Goal: Check status: Check status

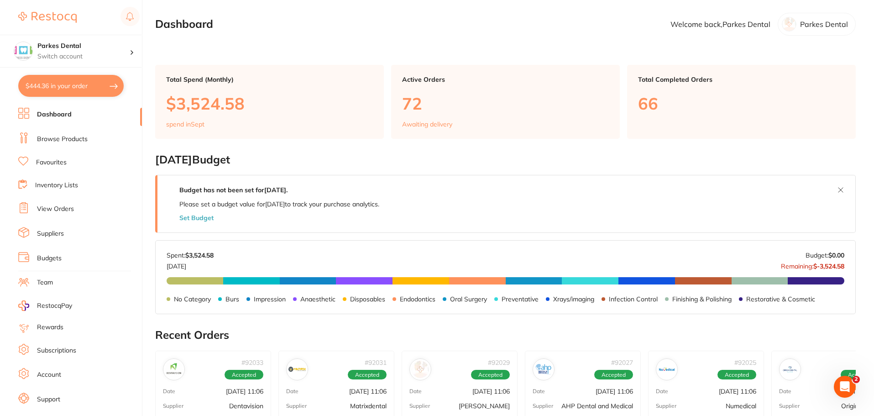
click at [67, 209] on link "View Orders" at bounding box center [55, 208] width 37 height 9
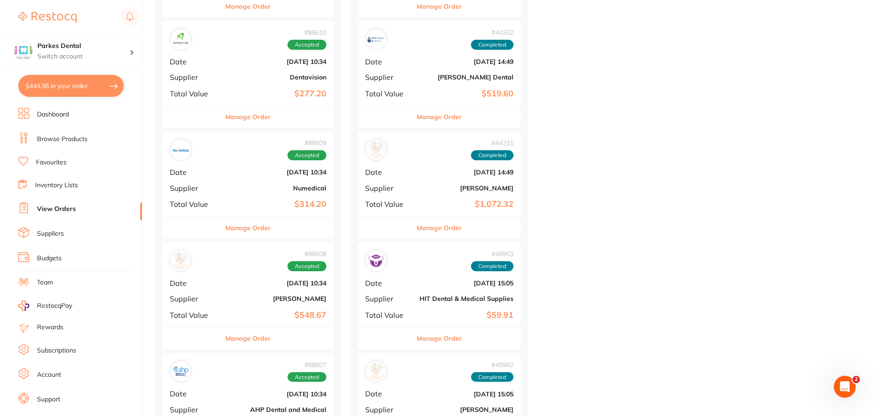
scroll to position [776, 0]
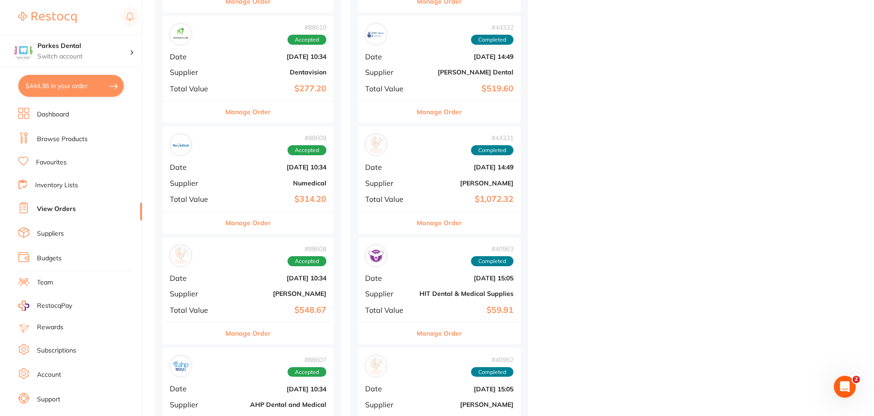
click at [258, 268] on div "# 88608 Accepted Date [DATE] 10:34 Supplier [PERSON_NAME] Total Value $548.67" at bounding box center [247, 279] width 171 height 84
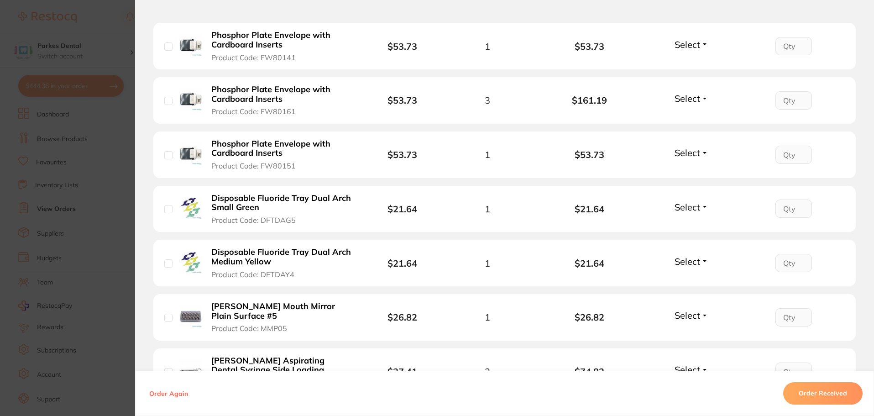
scroll to position [274, 0]
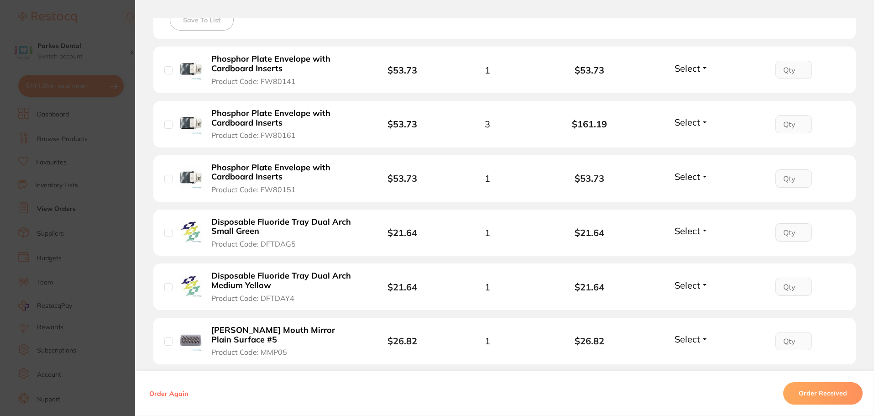
click at [76, 159] on section "Order ID: Restocq- 88608 Order Information Accepted Order Order Date [DATE] 10:…" at bounding box center [437, 208] width 874 height 416
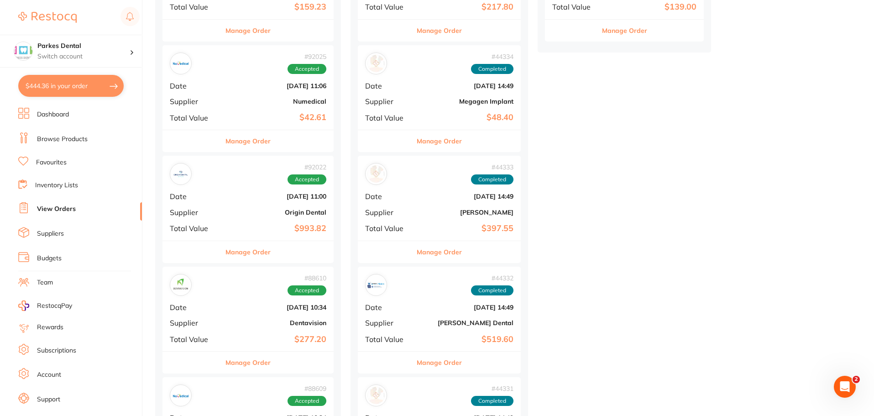
scroll to position [548, 0]
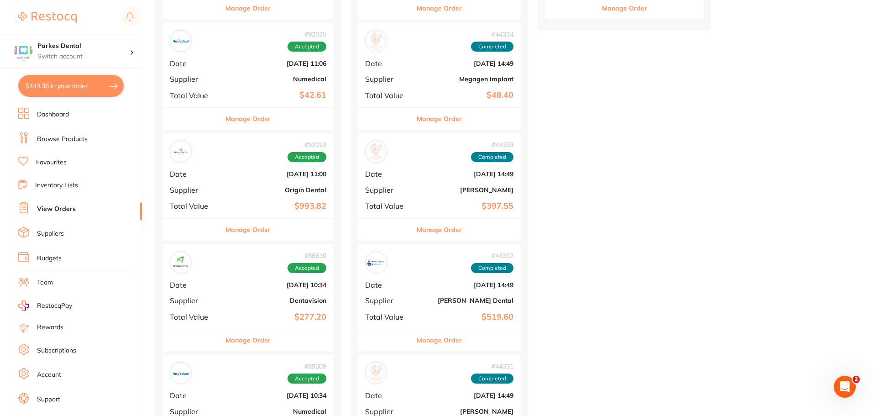
click at [235, 183] on div "# 92022 Accepted Date [DATE] 11:00 Supplier Origin Dental Total Value $993.82" at bounding box center [247, 175] width 171 height 84
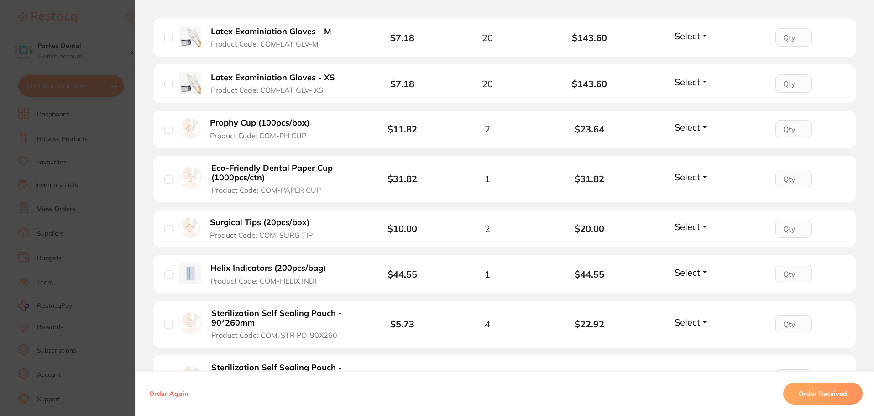
scroll to position [1141, 0]
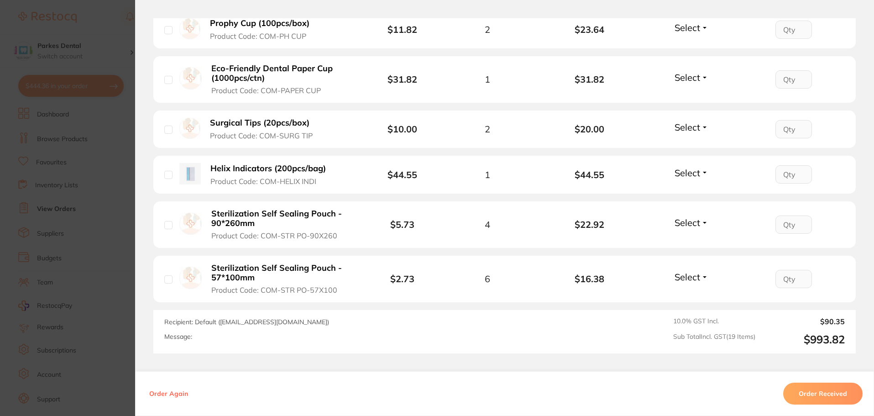
click at [94, 157] on section "Order ID: Restocq- 92022 Order Information Accepted Order Order Date [DATE] 11:…" at bounding box center [437, 208] width 874 height 416
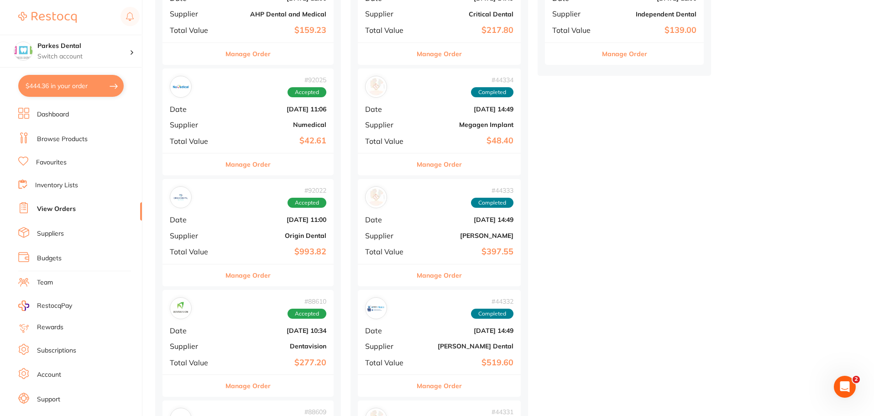
scroll to position [456, 0]
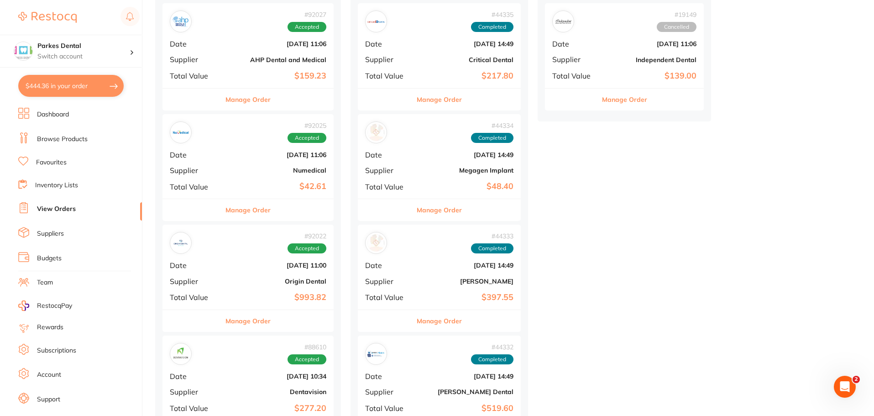
click at [248, 41] on b "[DATE] 11:06" at bounding box center [276, 43] width 99 height 7
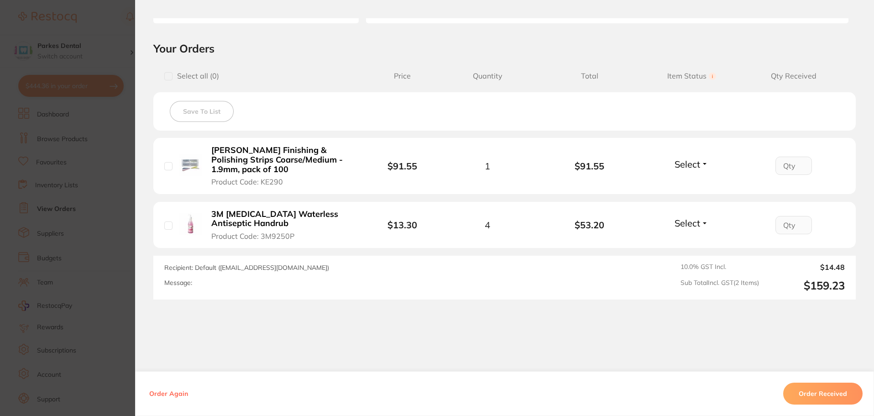
click at [78, 195] on section "Order ID: Restocq- 92027 Order Information Accepted Order Order Date [DATE] 11:…" at bounding box center [437, 208] width 874 height 416
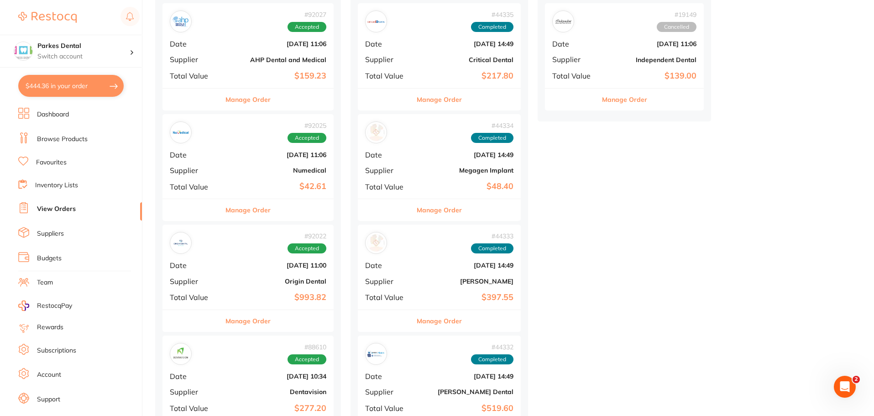
click at [267, 172] on b "Numedical" at bounding box center [276, 170] width 99 height 7
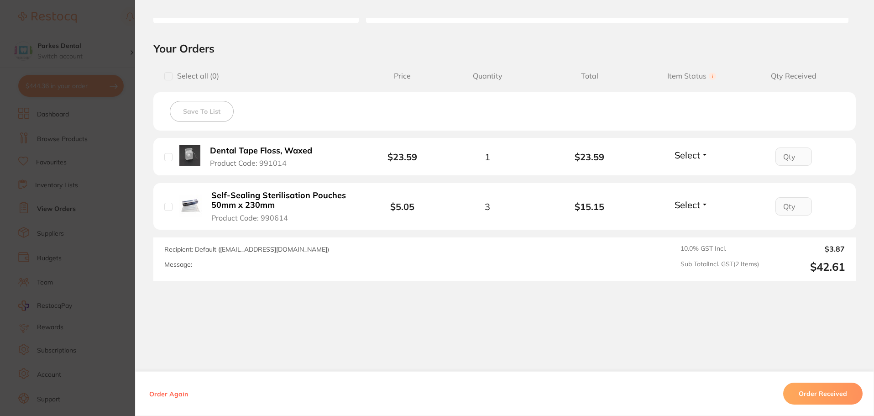
click at [88, 167] on section "Order ID: Restocq- 92025 Order Information Accepted Order Order Date [DATE] 11:…" at bounding box center [437, 208] width 874 height 416
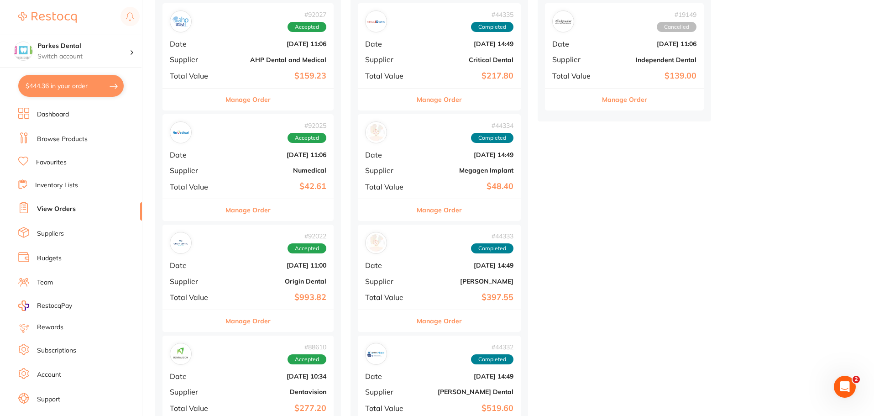
click at [248, 268] on b "[DATE] 11:00" at bounding box center [276, 264] width 99 height 7
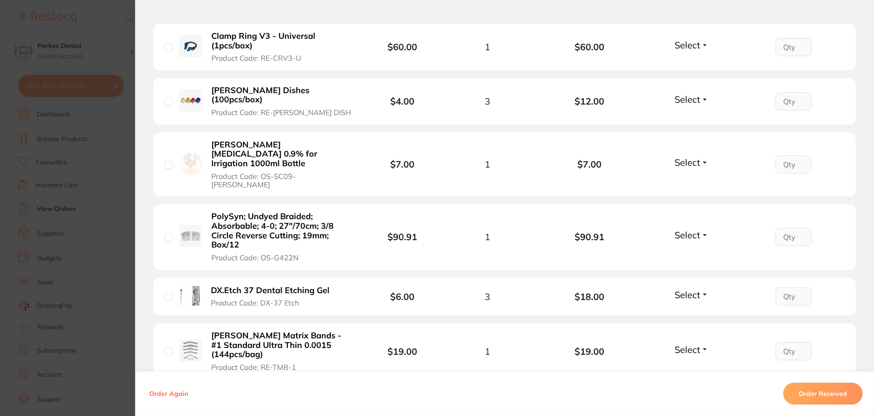
click at [68, 164] on section "Order ID: Restocq- 92022 Order Information Accepted Order Order Date [DATE] 11:…" at bounding box center [437, 208] width 874 height 416
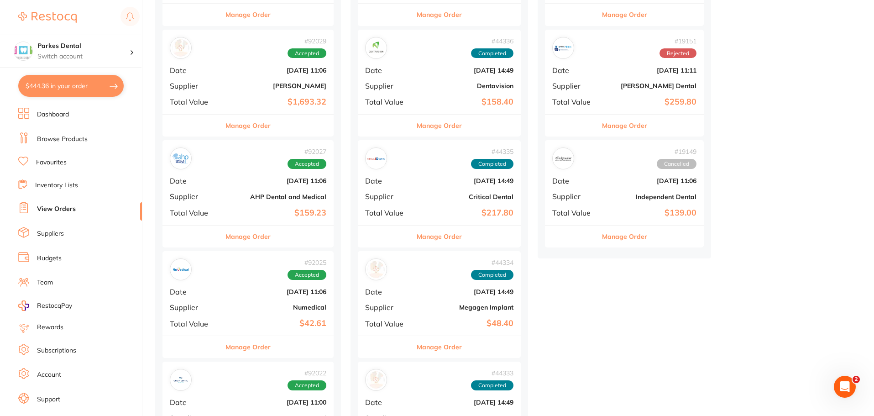
scroll to position [274, 0]
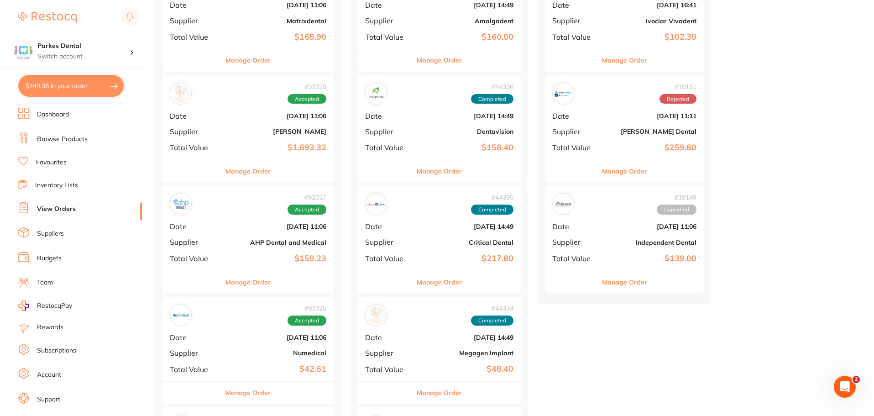
click at [243, 140] on div "# 92029 Accepted Date [DATE] 11:06 Supplier [PERSON_NAME] Total Value $1,693.32" at bounding box center [247, 117] width 171 height 84
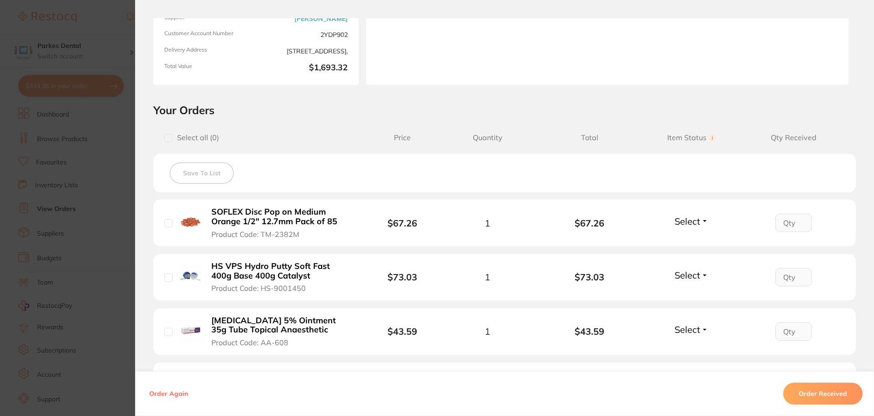
scroll to position [113, 0]
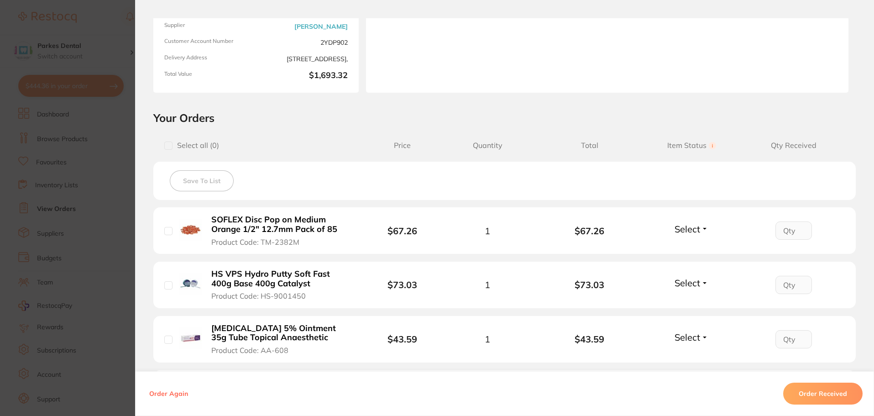
click at [50, 179] on section "Order ID: Restocq- 92029 Order Information Accepted Order Order Date [DATE] 11:…" at bounding box center [437, 208] width 874 height 416
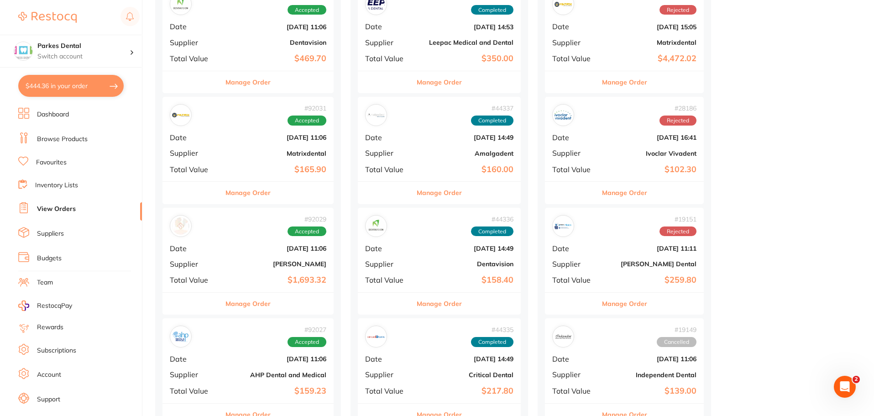
scroll to position [137, 0]
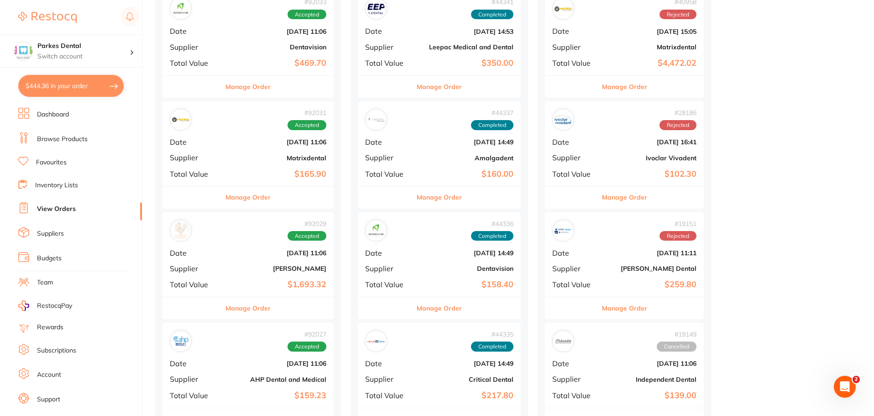
click at [232, 165] on div "# 92031 Accepted Date [DATE] 11:06 Supplier Matrixdental Total Value $165.90" at bounding box center [247, 143] width 171 height 84
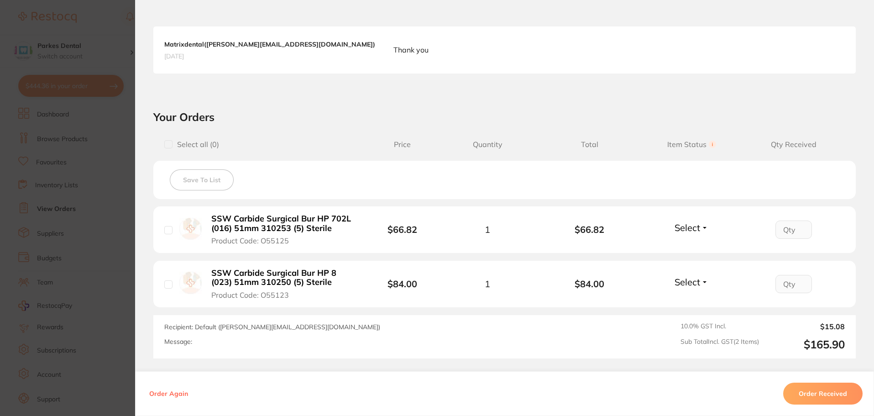
click at [93, 185] on section "Order ID: Restocq- 92031 Order Information Accepted Order Order Date [DATE] 11:…" at bounding box center [437, 208] width 874 height 416
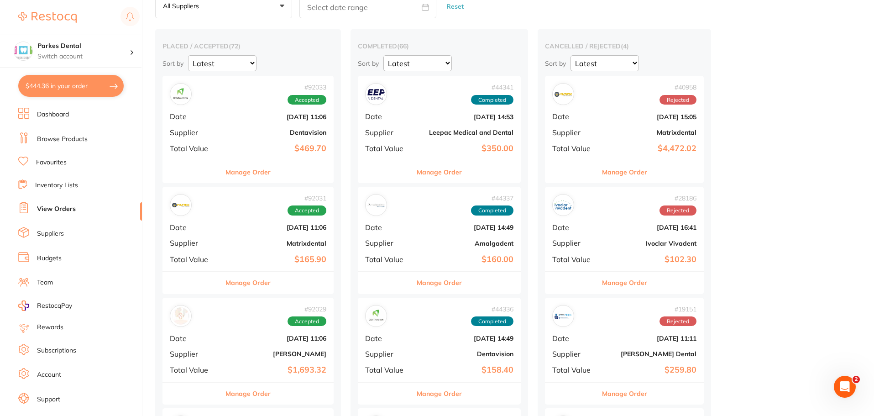
scroll to position [46, 0]
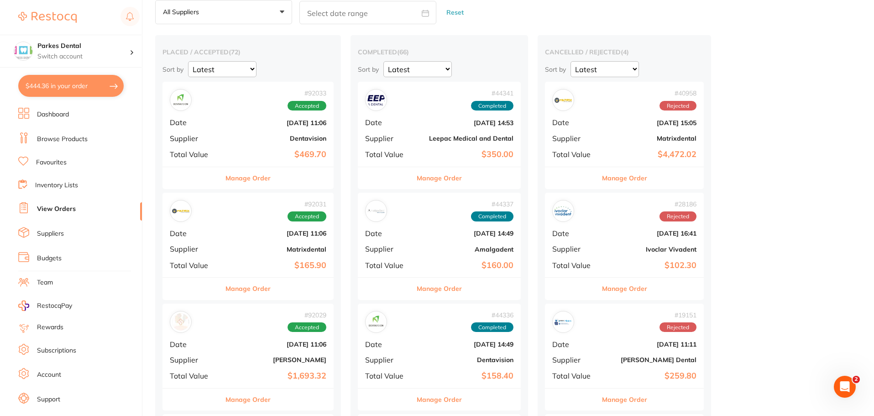
click at [224, 140] on div "# 92033 Accepted Date [DATE] 11:06 Supplier Dentavision Total Value $469.70" at bounding box center [247, 124] width 171 height 84
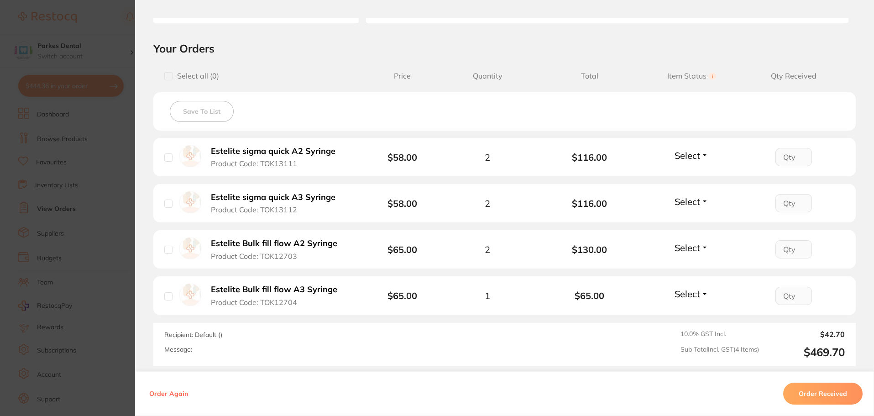
scroll to position [268, 0]
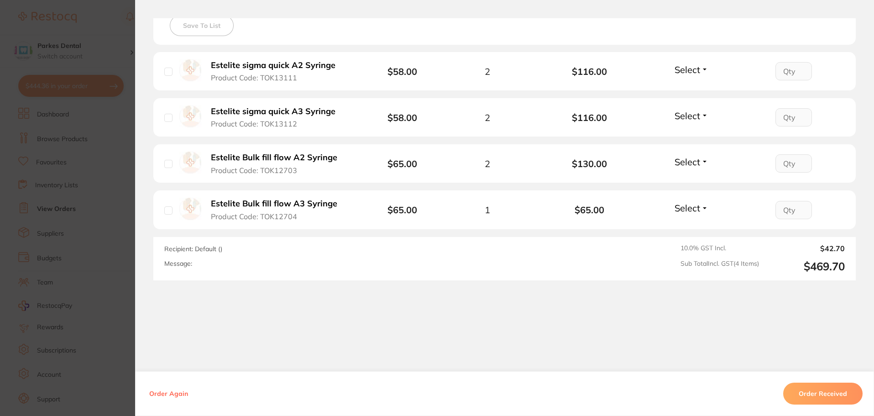
click at [3, 164] on section "Order ID: Restocq- 92033 Order Information Accepted Order Order Date [DATE] 11:…" at bounding box center [437, 208] width 874 height 416
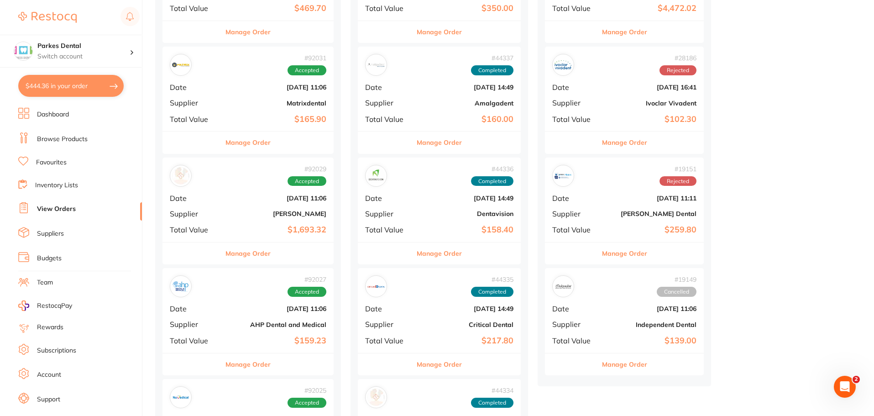
scroll to position [274, 0]
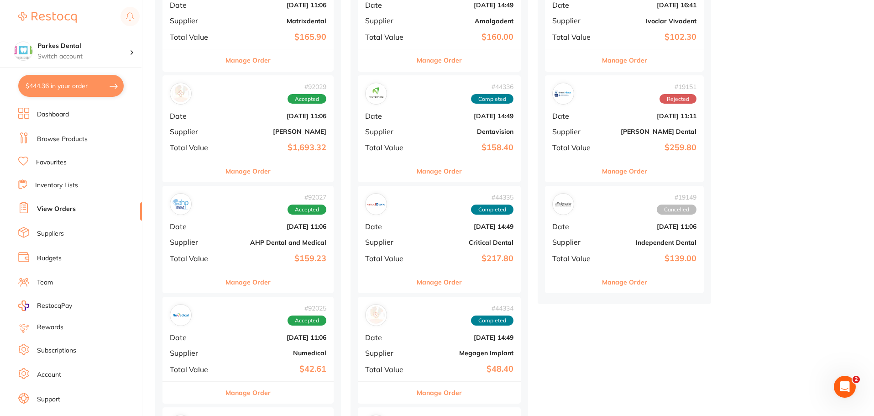
click at [265, 357] on div "# 92025 Accepted Date [DATE] 11:06 Supplier Numedical Total Value $42.61" at bounding box center [247, 339] width 171 height 84
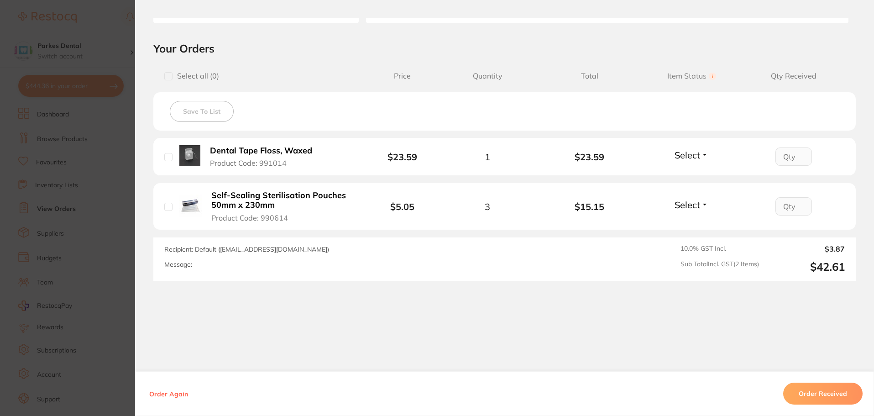
drag, startPoint x: 90, startPoint y: 157, endPoint x: 31, endPoint y: 169, distance: 60.9
click at [82, 166] on section "Order ID: Restocq- 92025 Order Information Accepted Order Order Date [DATE] 11:…" at bounding box center [437, 208] width 874 height 416
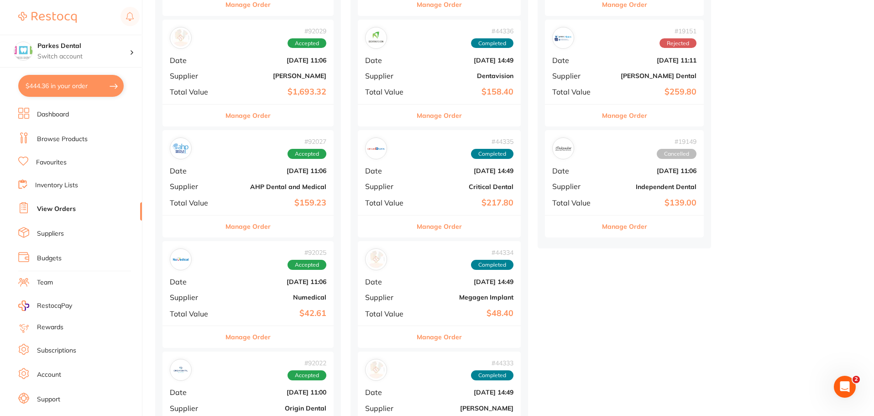
scroll to position [502, 0]
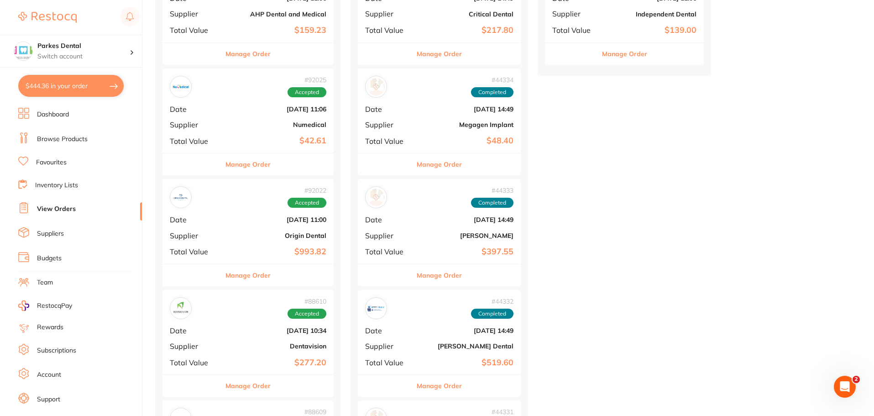
click at [251, 231] on div "# 92022 Accepted Date [DATE] 11:00 Supplier Origin Dental Total Value $993.82" at bounding box center [247, 221] width 171 height 84
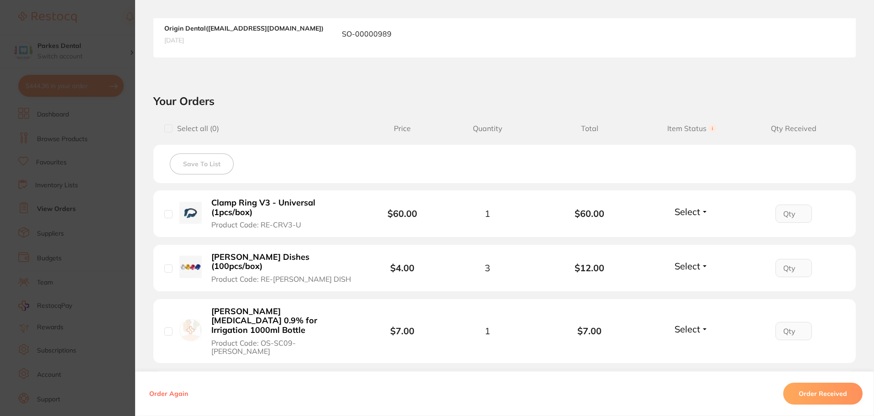
scroll to position [228, 0]
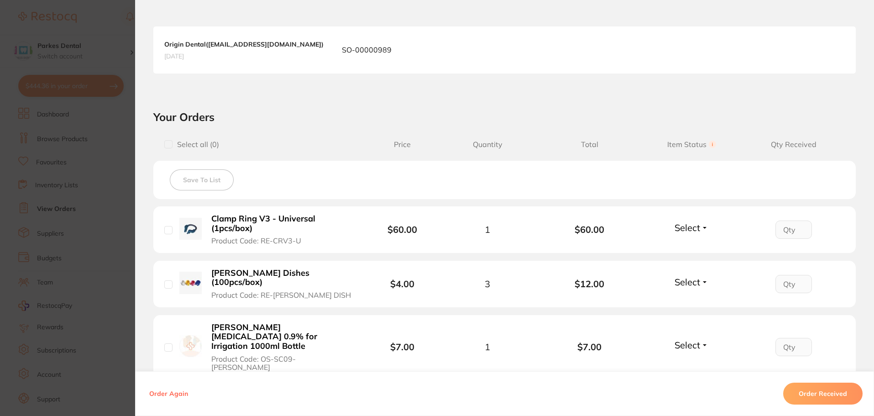
click at [47, 180] on section "Order ID: Restocq- 92022 Order Information Accepted Order Order Date [DATE] 11:…" at bounding box center [437, 208] width 874 height 416
